Goal: Transaction & Acquisition: Purchase product/service

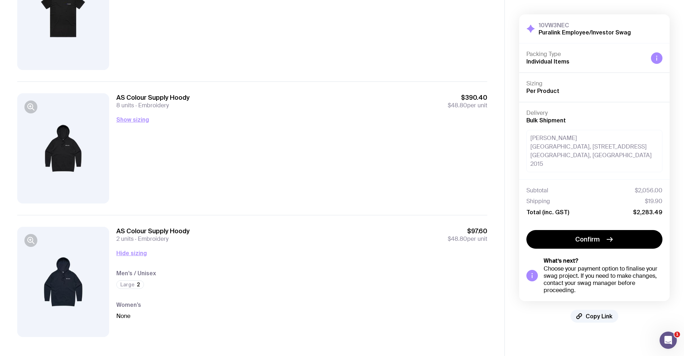
scroll to position [666, 0]
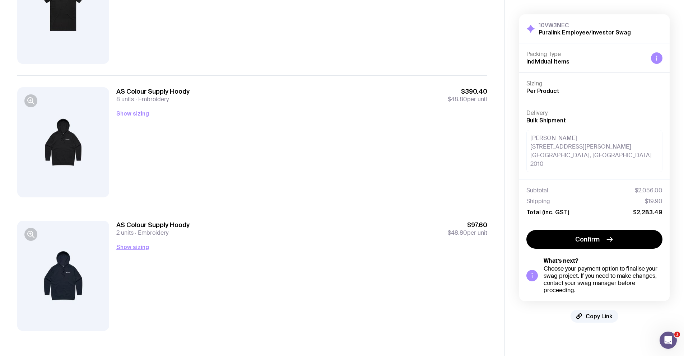
scroll to position [666, 0]
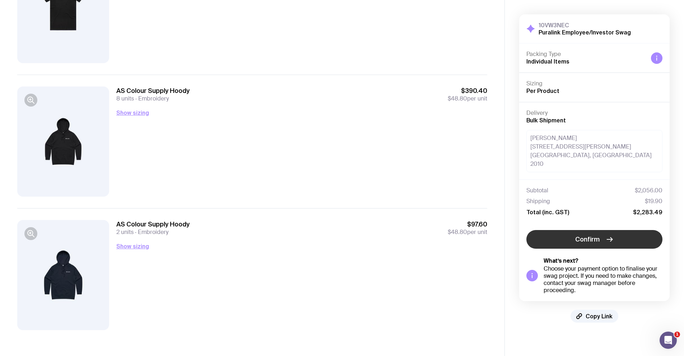
click at [580, 235] on span "Confirm" at bounding box center [587, 239] width 24 height 9
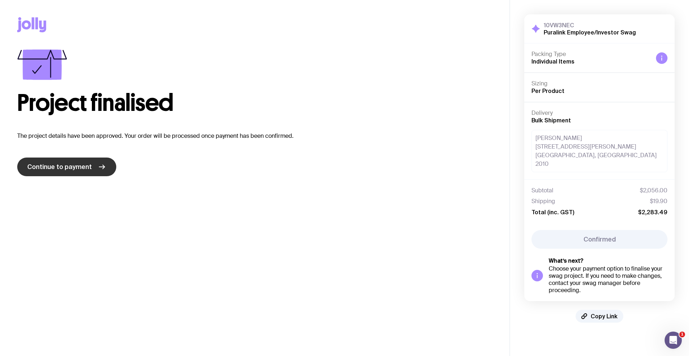
click at [90, 164] on link "Continue to payment" at bounding box center [66, 167] width 99 height 19
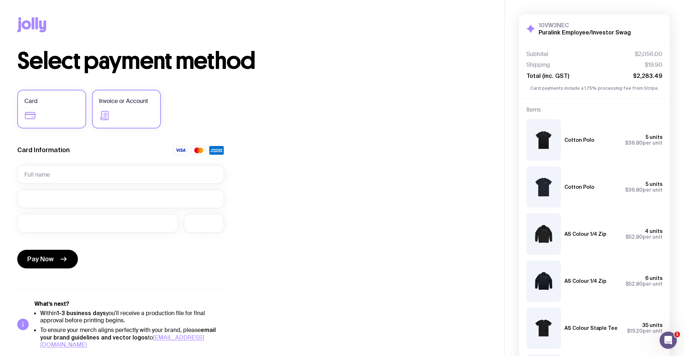
click at [111, 116] on label "Invoice or Account" at bounding box center [126, 109] width 69 height 39
click at [0, 0] on input "Invoice or Account" at bounding box center [0, 0] width 0 height 0
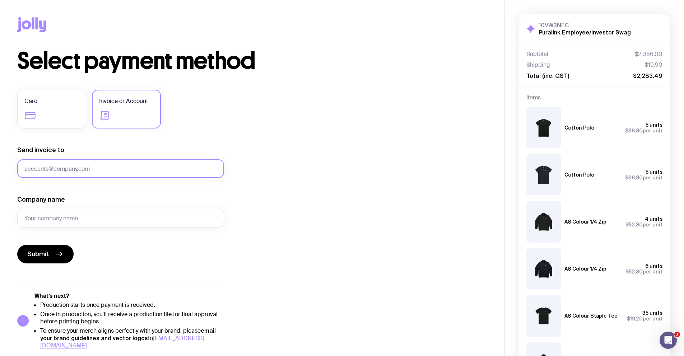
click at [96, 169] on input "Send invoice to" at bounding box center [120, 168] width 207 height 19
type input "[EMAIL_ADDRESS][DOMAIN_NAME]"
click at [84, 215] on input "Company name" at bounding box center [120, 218] width 207 height 19
type input "Puralink"
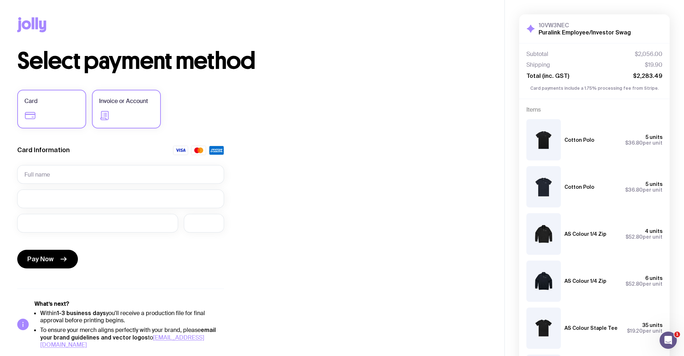
click at [130, 112] on label "Invoice or Account" at bounding box center [126, 109] width 69 height 39
click at [0, 0] on input "Invoice or Account" at bounding box center [0, 0] width 0 height 0
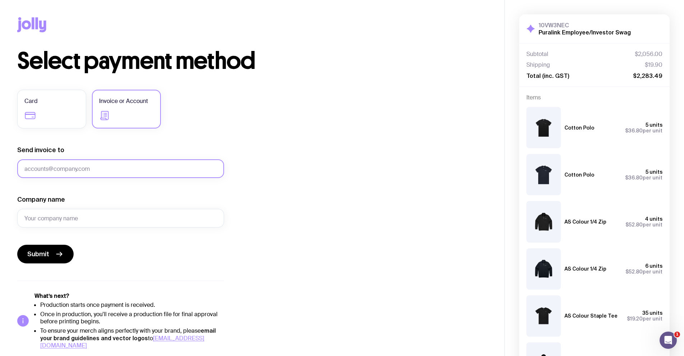
click at [92, 169] on input "Send invoice to" at bounding box center [120, 168] width 207 height 19
type input "[EMAIL_ADDRESS][DOMAIN_NAME]"
click at [71, 220] on input "Company name" at bounding box center [120, 218] width 207 height 19
type input "Puralink"
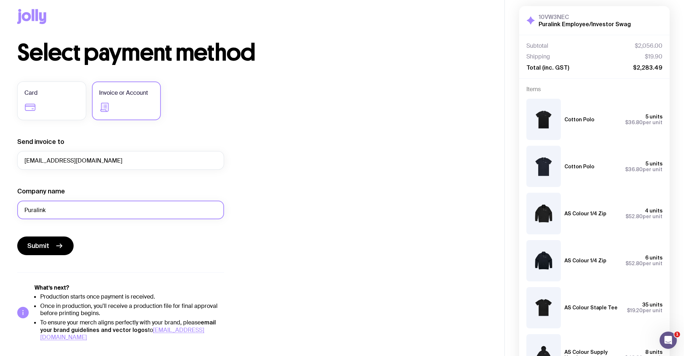
scroll to position [55, 0]
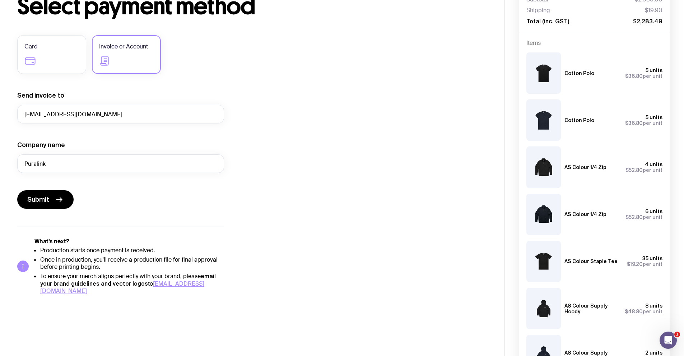
click at [207, 209] on div "Card Invoice or Account Send invoice to [EMAIL_ADDRESS][DOMAIN_NAME] Company na…" at bounding box center [120, 165] width 207 height 260
click at [60, 199] on icon "submit" at bounding box center [59, 199] width 9 height 9
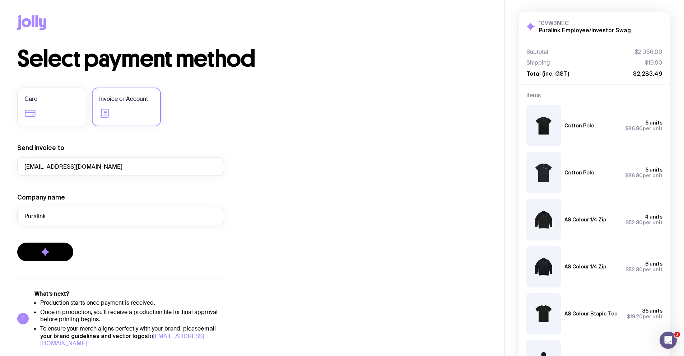
scroll to position [0, 0]
